Goal: Check status: Check status

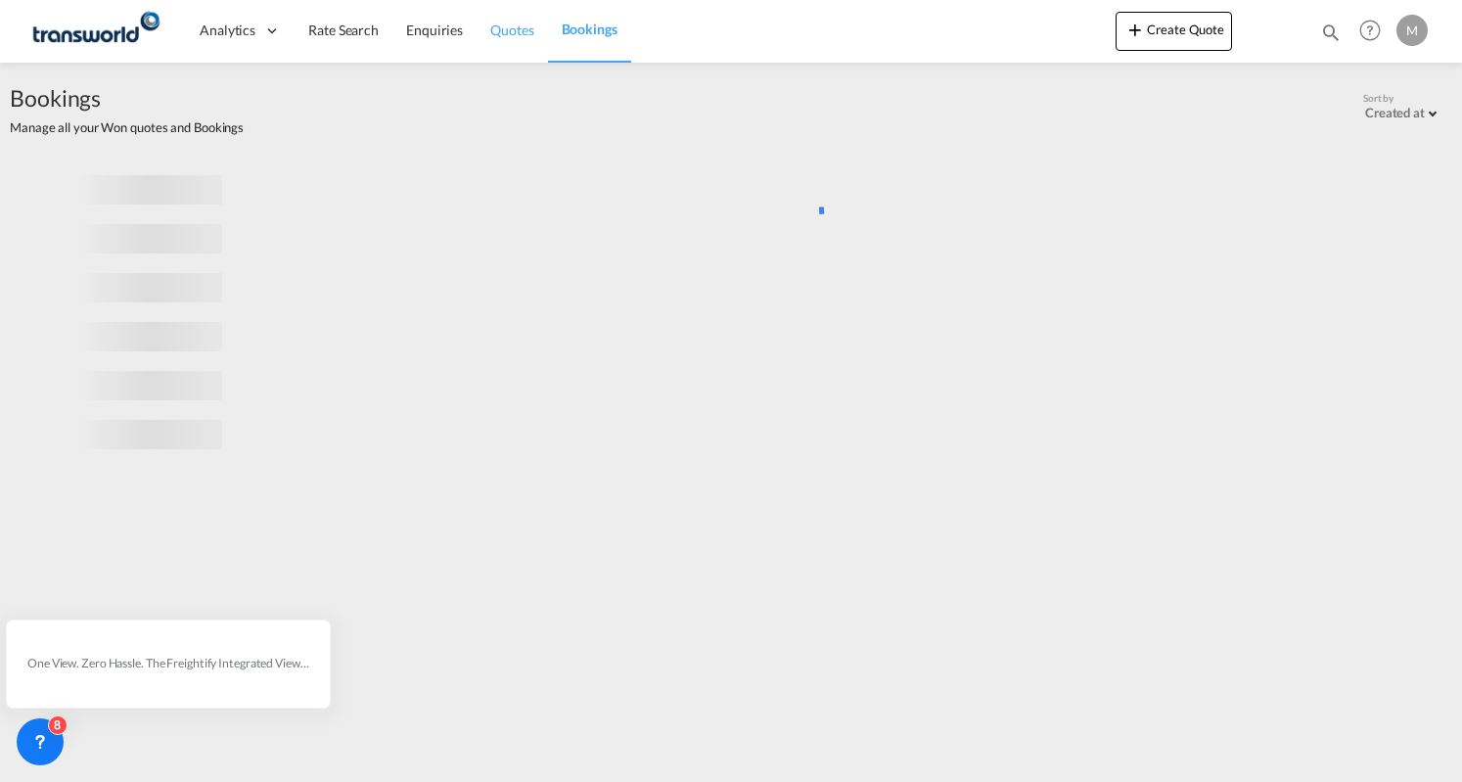
click at [503, 28] on span "Quotes" at bounding box center [511, 30] width 43 height 17
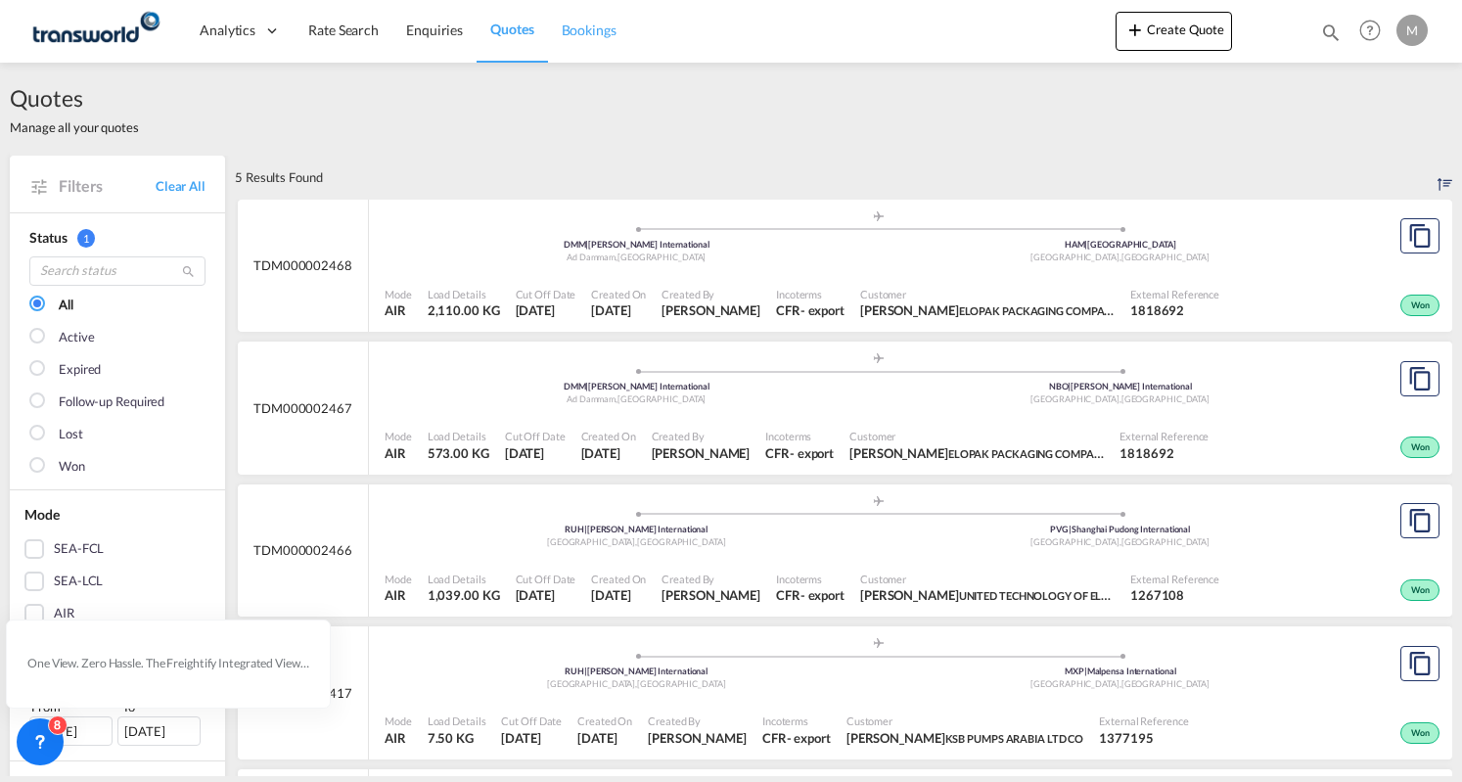
click at [572, 34] on span "Bookings" at bounding box center [589, 30] width 55 height 17
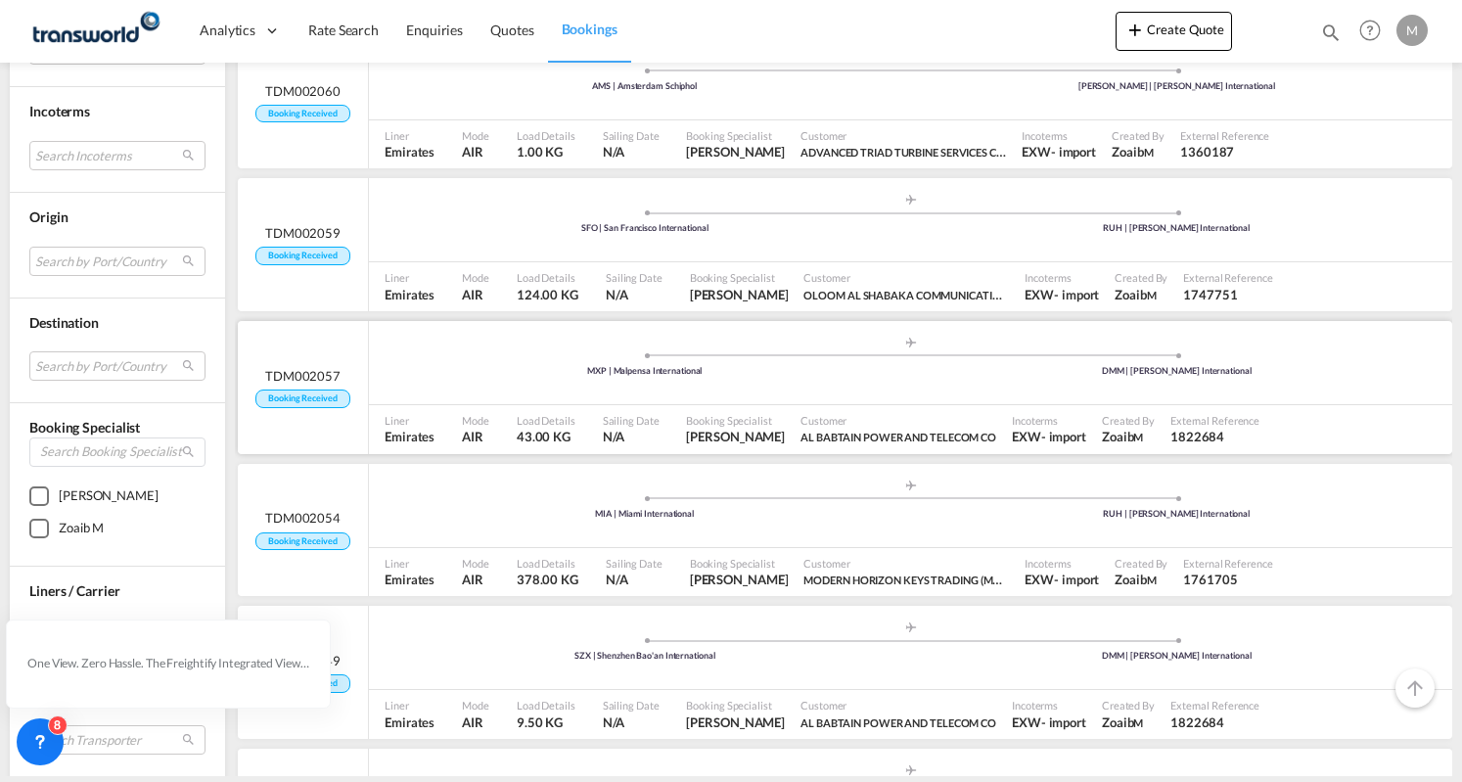
scroll to position [2251, 0]
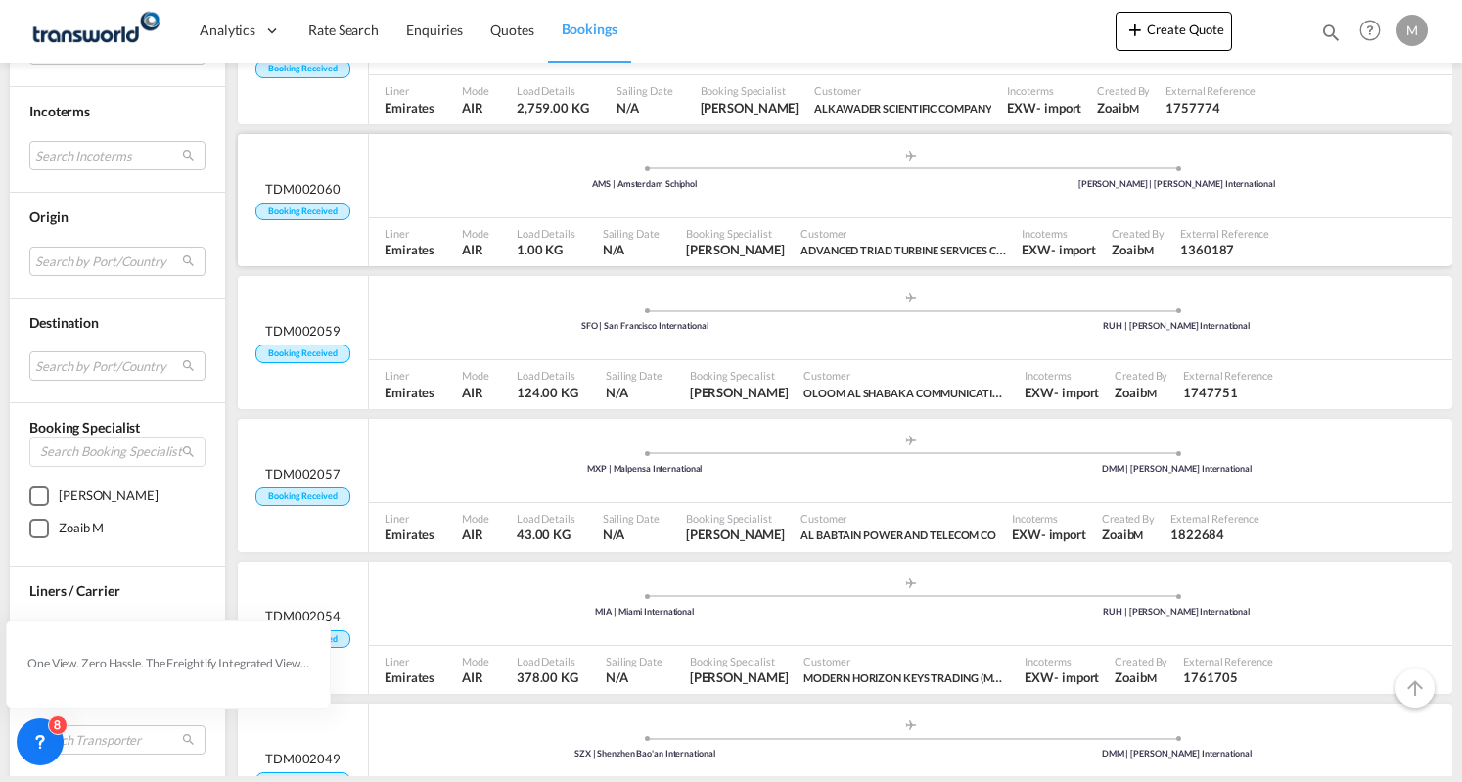
click at [479, 156] on div ".a{fill:#aaa8ad;} .a{fill:#aaa8ad;} AMS | Amsterdam Schiphol [PERSON_NAME] | [P…" at bounding box center [910, 181] width 1083 height 64
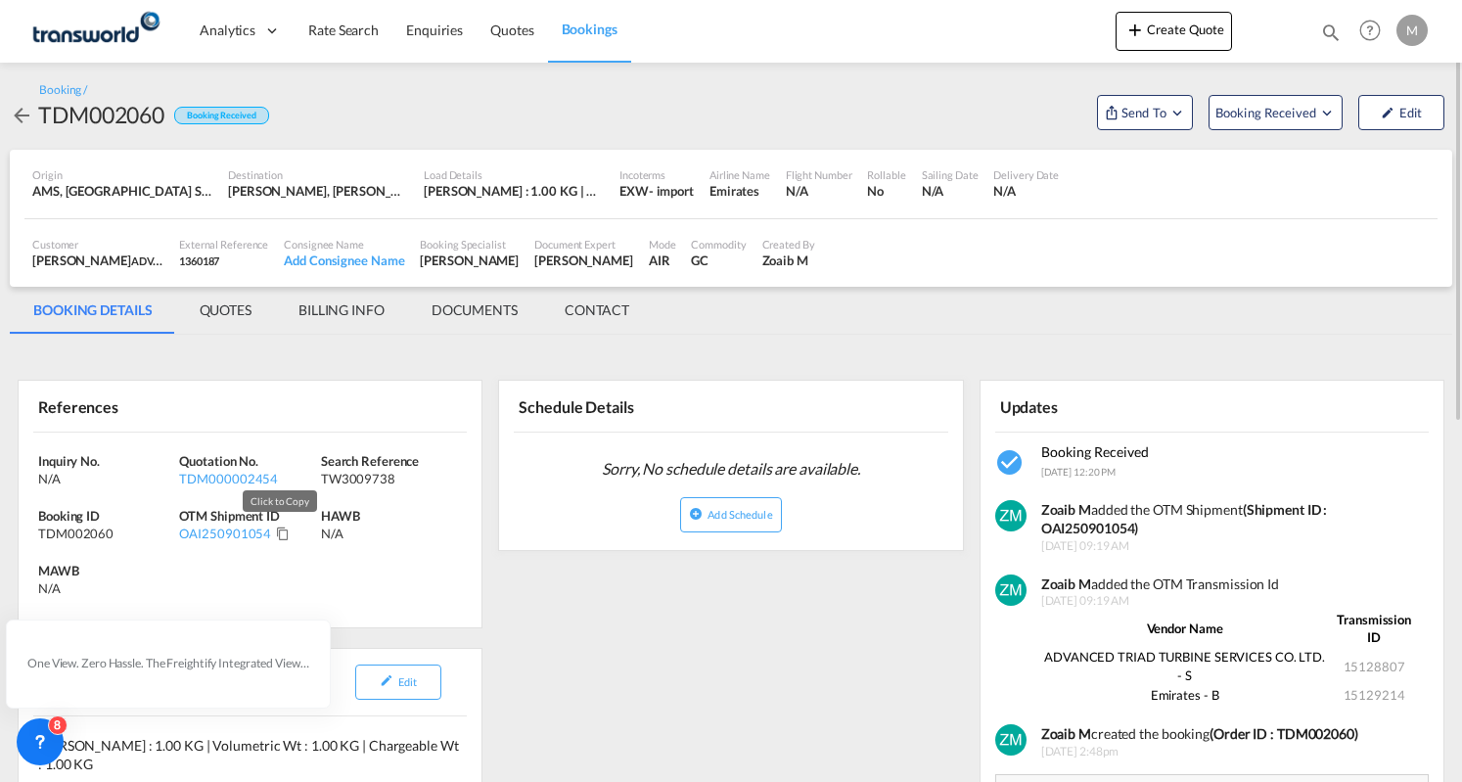
click at [276, 529] on md-icon "Click to Copy" at bounding box center [283, 534] width 14 height 14
